Goal: Information Seeking & Learning: Learn about a topic

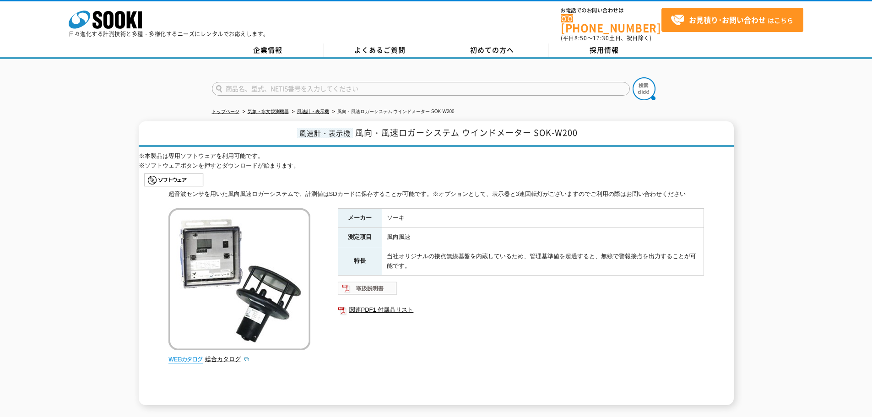
click at [367, 281] on img at bounding box center [368, 288] width 60 height 15
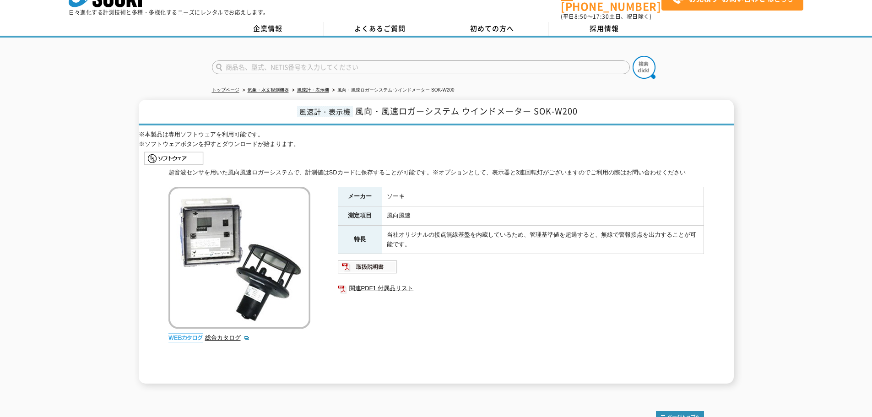
scroll to position [21, 0]
drag, startPoint x: 357, startPoint y: 103, endPoint x: 624, endPoint y: 117, distance: 267.2
click at [624, 117] on h1 "風速計・表示機 風向・風速ロガーシステム ウインドメーター SOK-W200" at bounding box center [436, 113] width 595 height 26
copy span "風向・風速ロガーシステム ウインドメーター SOK-W200"
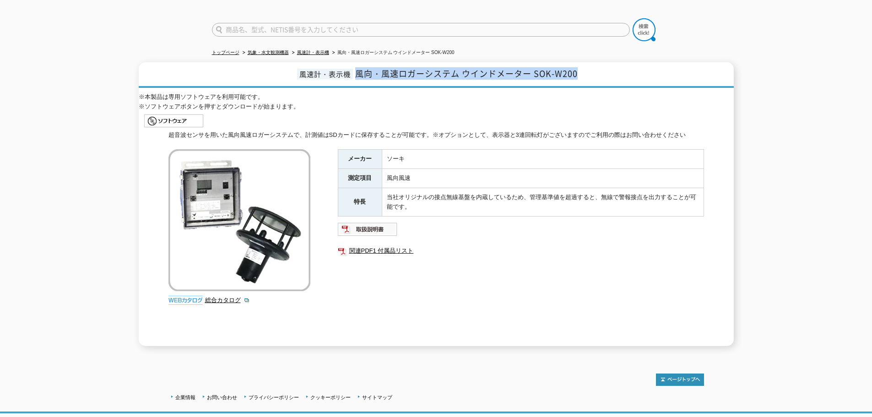
scroll to position [113, 0]
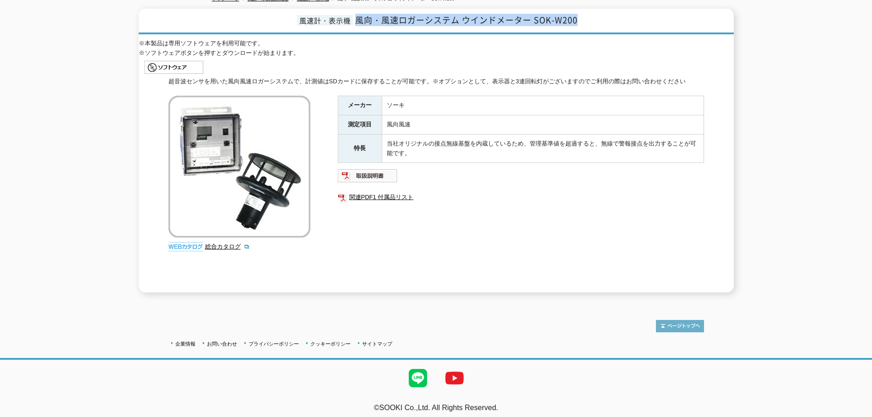
click at [692, 320] on img at bounding box center [680, 326] width 48 height 12
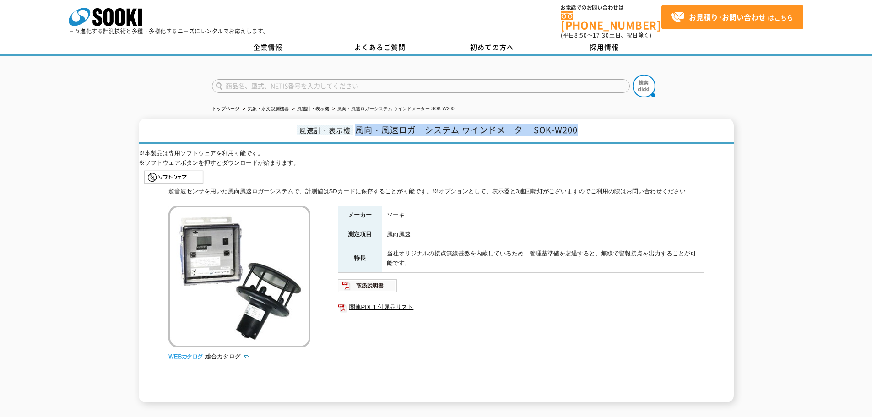
scroll to position [0, 0]
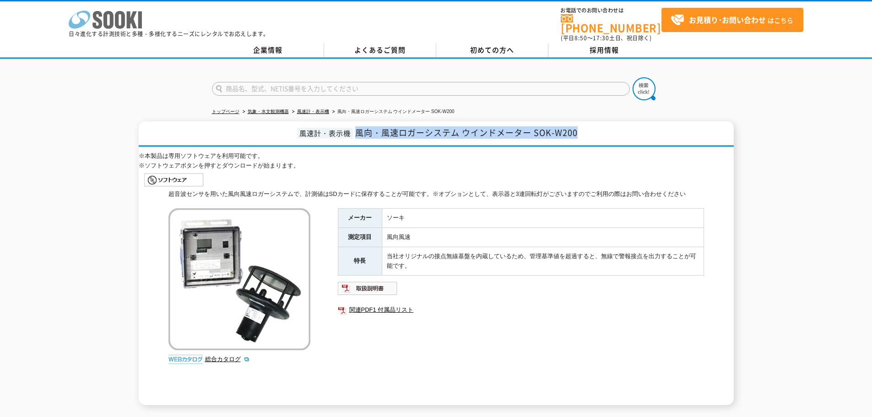
click at [135, 22] on polygon at bounding box center [132, 19] width 11 height 17
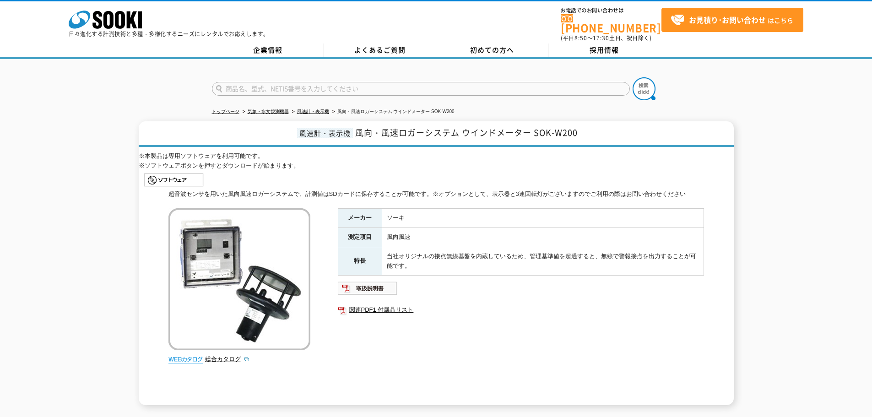
click at [258, 178] on ul at bounding box center [436, 179] width 595 height 19
click at [396, 309] on link "関連PDF1 付属品リスト" at bounding box center [521, 310] width 366 height 12
